Goal: Task Accomplishment & Management: Manage account settings

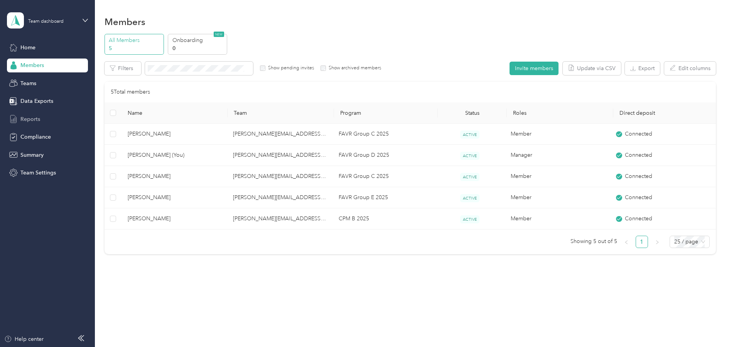
click at [37, 117] on span "Reports" at bounding box center [30, 119] width 20 height 8
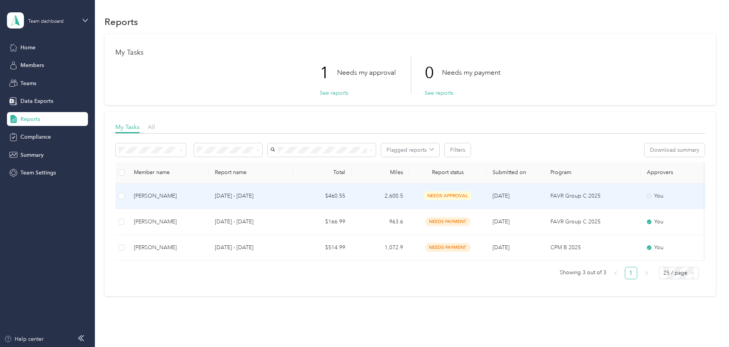
click at [439, 196] on span "needs approval" at bounding box center [447, 196] width 49 height 9
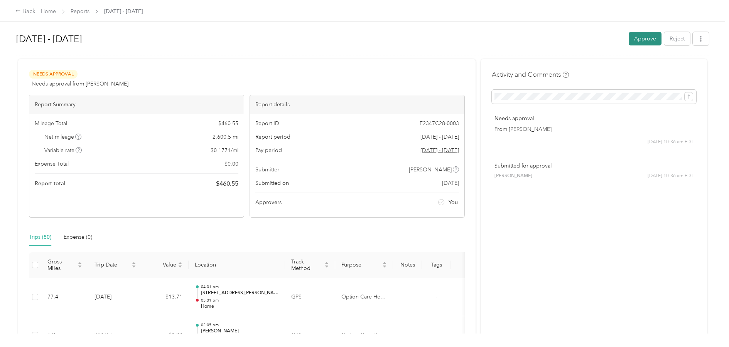
click at [647, 39] on button "Approve" at bounding box center [644, 38] width 33 height 13
